Goal: Check status: Check status

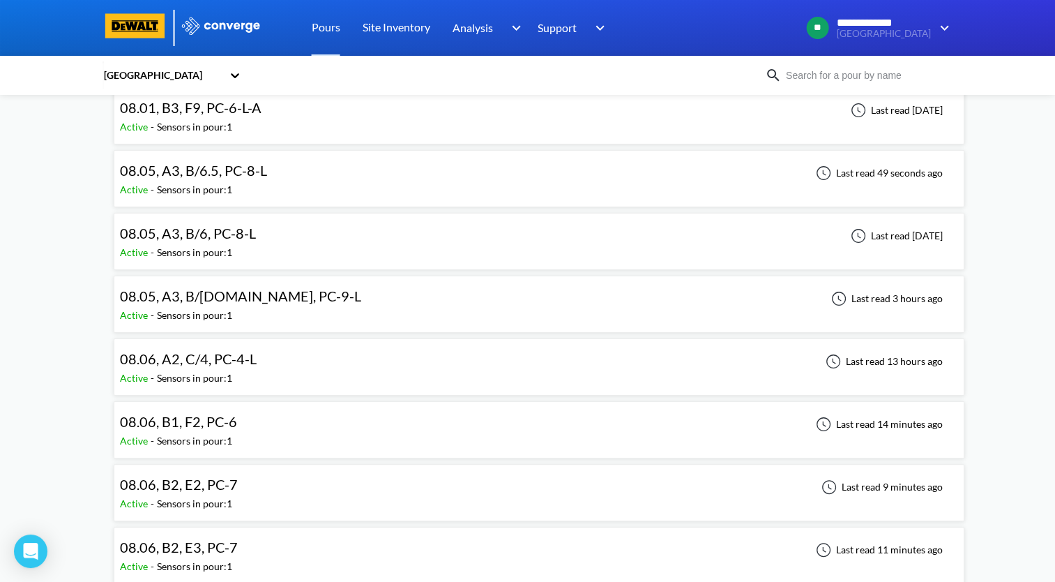
scroll to position [209, 0]
click at [232, 298] on span "08.05, A3, B/[DOMAIN_NAME], PC-9-L" at bounding box center [240, 295] width 241 height 17
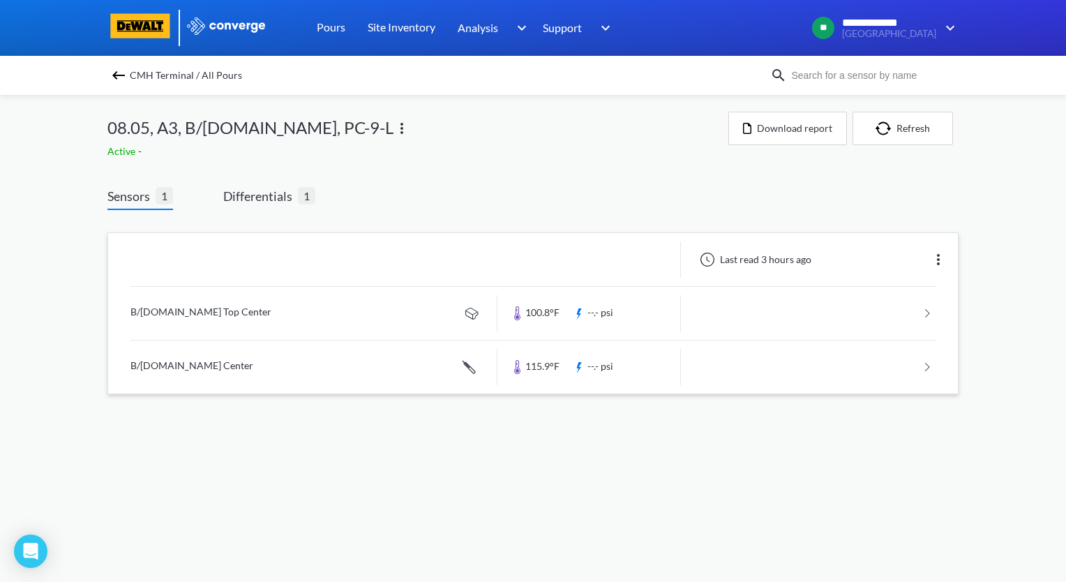
click at [939, 262] on img at bounding box center [938, 259] width 17 height 17
click at [887, 257] on div "Edit" at bounding box center [901, 259] width 89 height 27
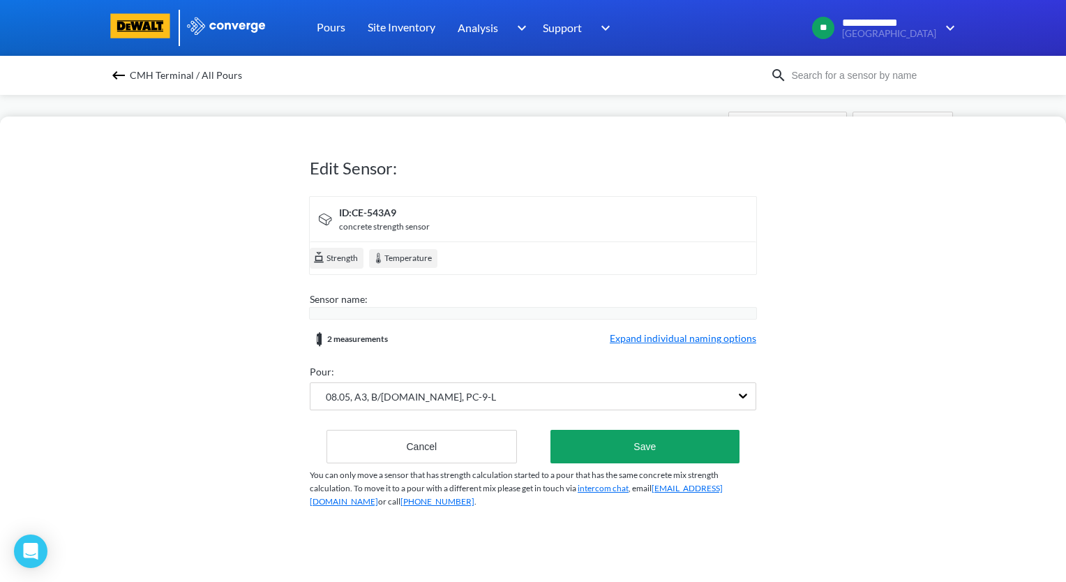
click at [679, 336] on span "Expand individual naming options" at bounding box center [683, 339] width 146 height 17
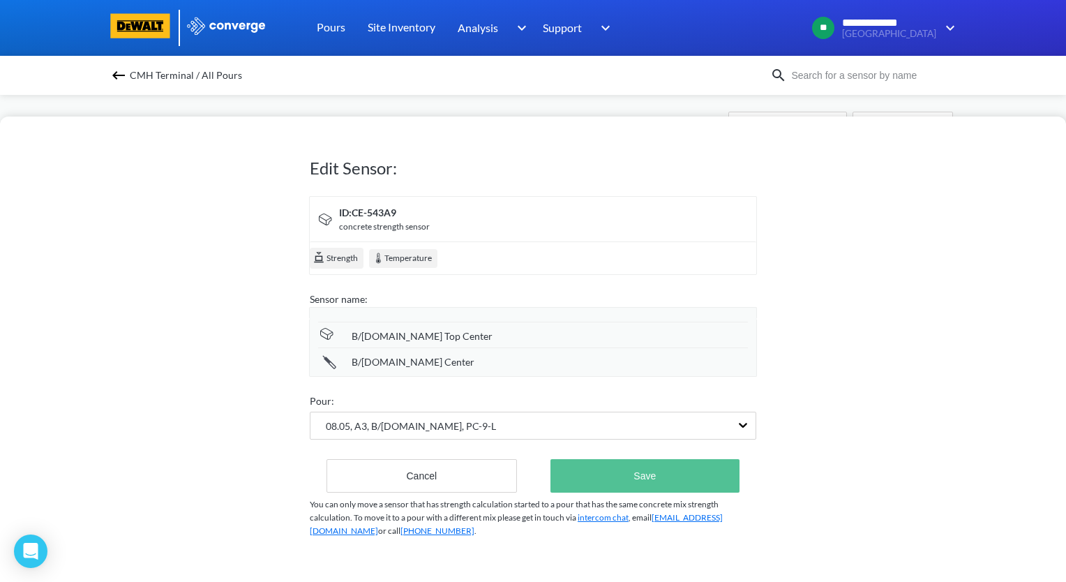
click at [702, 469] on button "Save" at bounding box center [644, 475] width 189 height 33
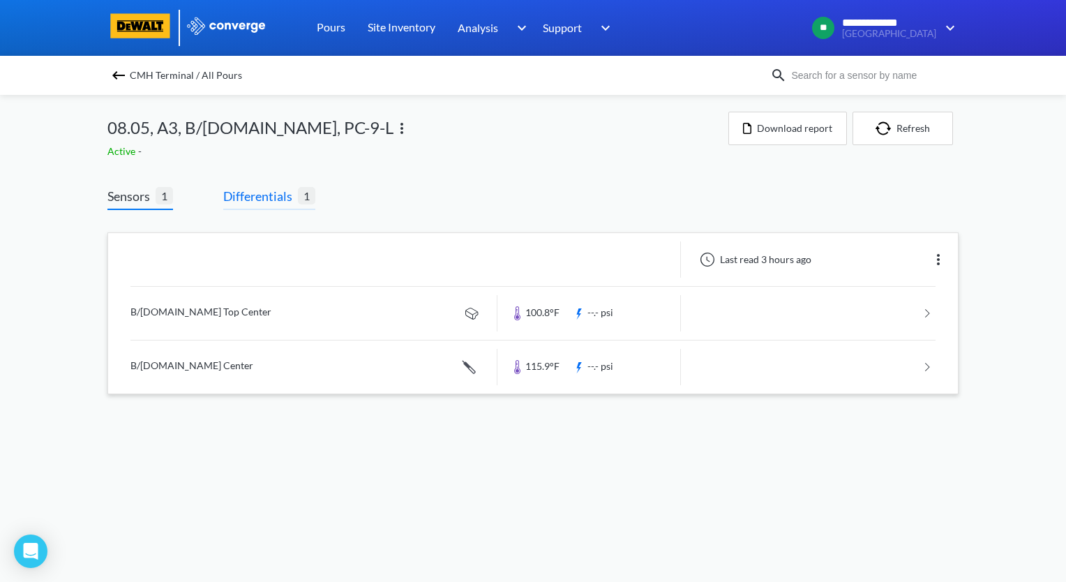
click at [273, 194] on span "Differentials" at bounding box center [260, 196] width 75 height 20
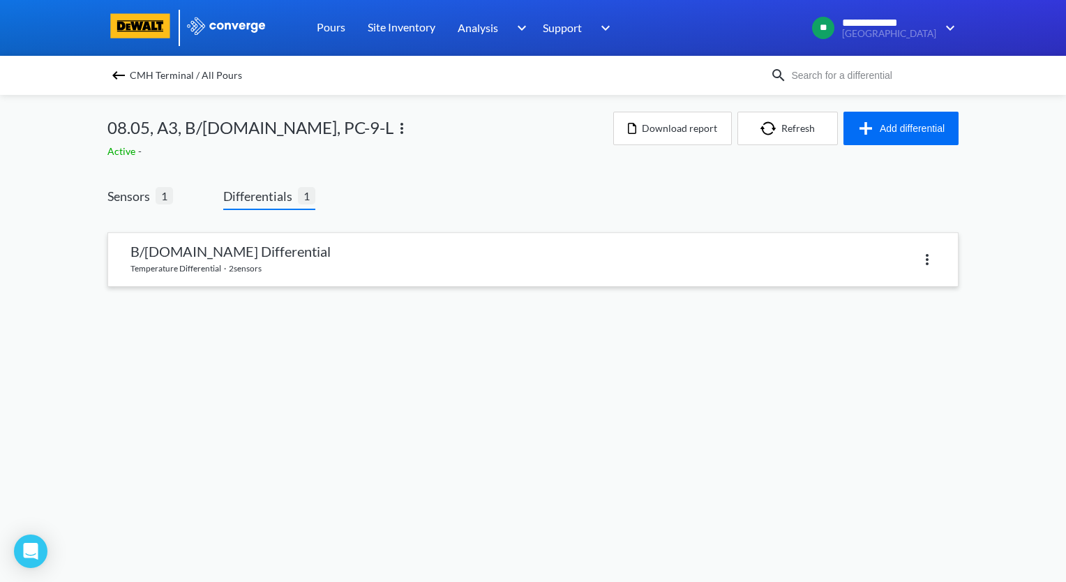
click at [409, 252] on link at bounding box center [532, 259] width 849 height 53
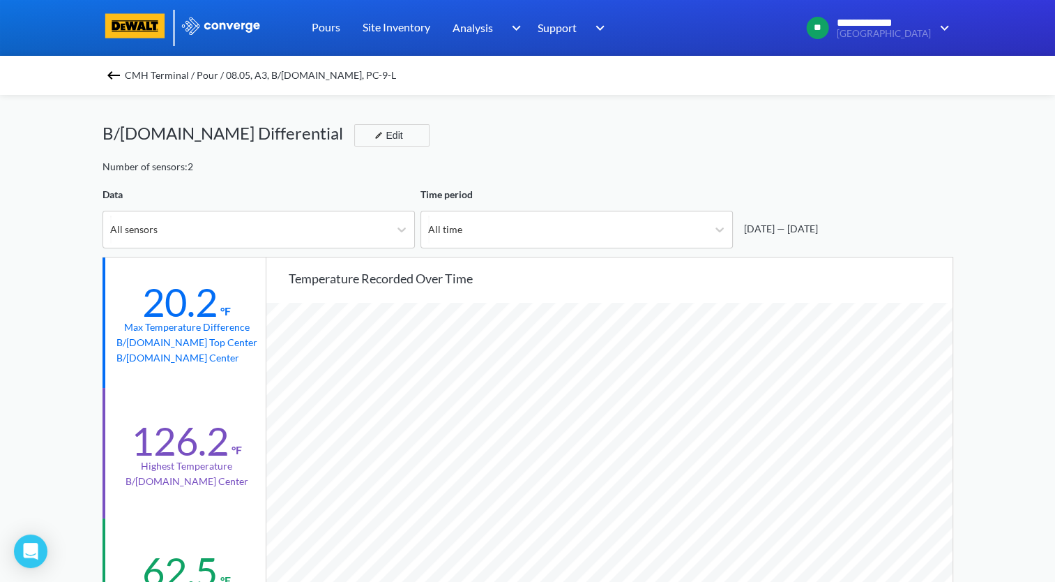
click at [112, 77] on img at bounding box center [113, 75] width 17 height 17
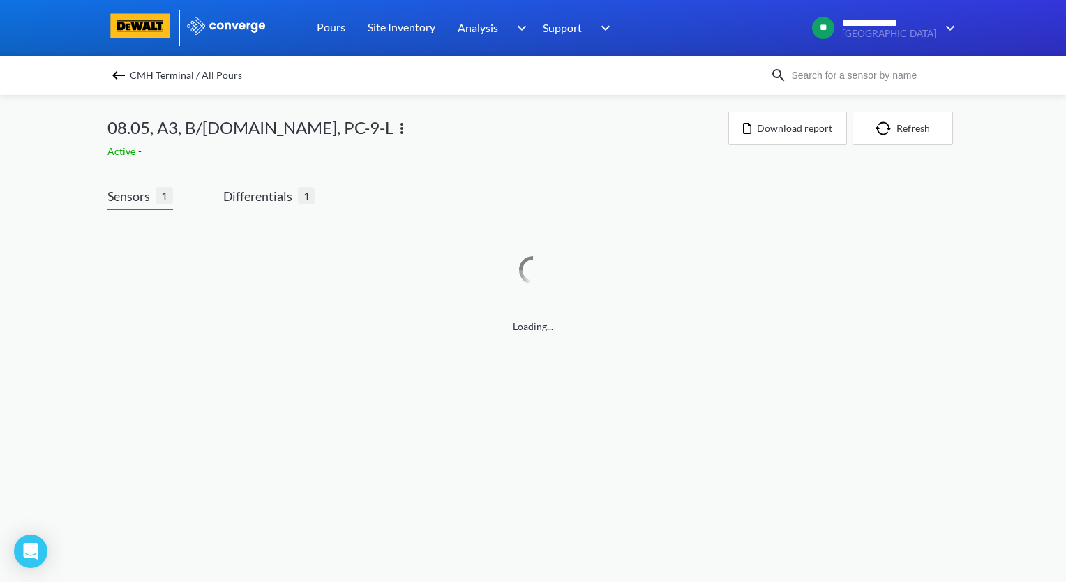
click at [116, 74] on img at bounding box center [118, 75] width 17 height 17
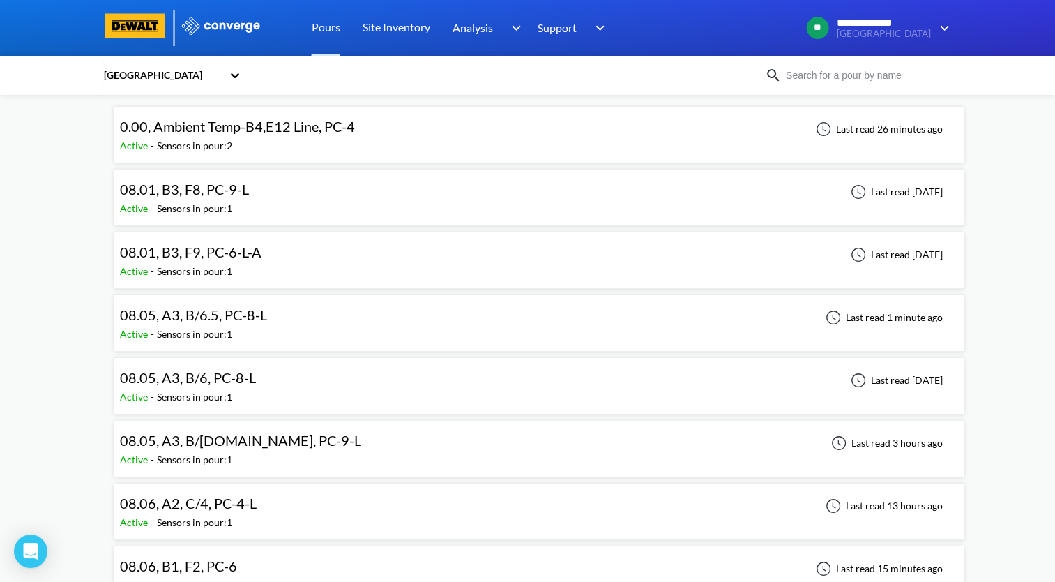
scroll to position [139, 0]
